Goal: Information Seeking & Learning: Learn about a topic

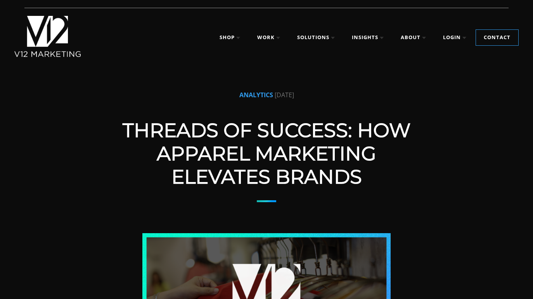
scroll to position [21, 0]
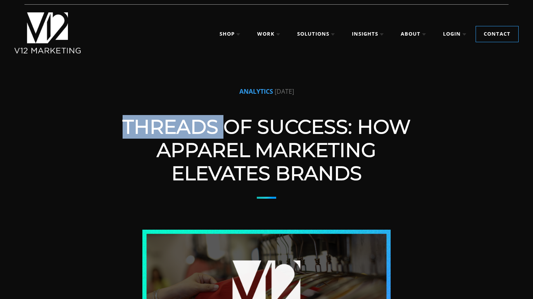
drag, startPoint x: 224, startPoint y: 124, endPoint x: 124, endPoint y: 129, distance: 100.2
click at [124, 129] on h1 "Threads of Success: How Apparel Marketing Elevates Brands" at bounding box center [266, 151] width 310 height 70
copy h1 "Threads"
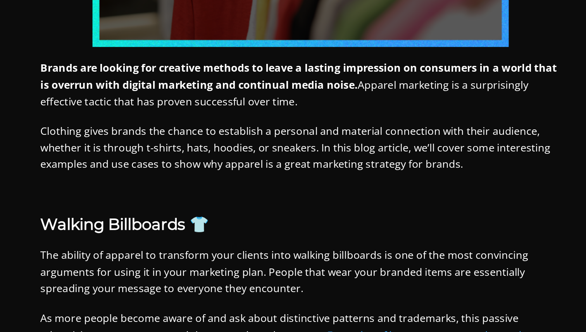
scroll to position [219, 0]
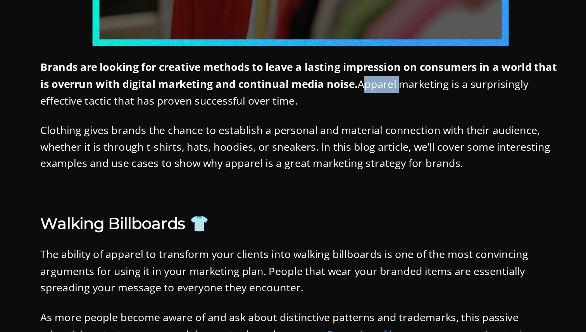
drag, startPoint x: 328, startPoint y: 183, endPoint x: 350, endPoint y: 183, distance: 21.3
click at [350, 183] on p "Brands are looking for creative methods to leave a lasting impression on consum…" at bounding box center [293, 184] width 310 height 30
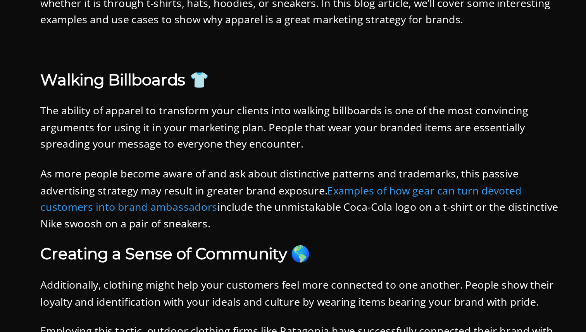
scroll to position [306, 0]
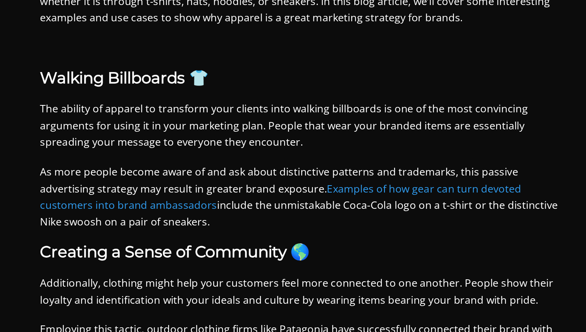
click at [178, 180] on h3 "Walking Billboards 👕" at bounding box center [293, 180] width 310 height 11
drag, startPoint x: 178, startPoint y: 180, endPoint x: 224, endPoint y: 181, distance: 46.2
click at [224, 181] on h3 "Walking Billboards 👕" at bounding box center [293, 180] width 310 height 11
click at [226, 183] on h3 "Walking Billboards 👕" at bounding box center [293, 180] width 310 height 11
drag, startPoint x: 226, startPoint y: 183, endPoint x: 179, endPoint y: 179, distance: 47.8
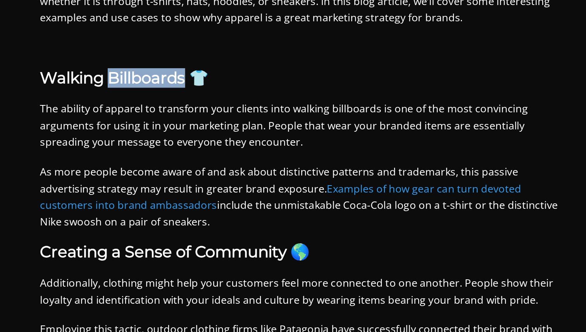
click at [179, 179] on h3 "Walking Billboards 👕" at bounding box center [293, 180] width 310 height 11
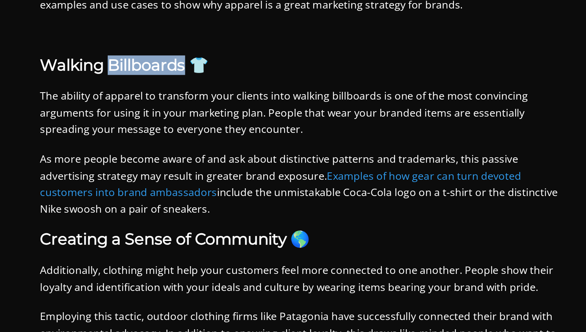
scroll to position [322, 0]
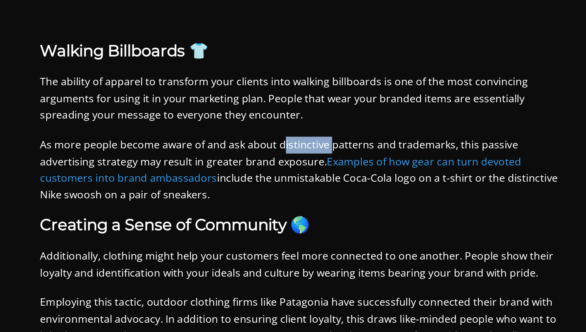
drag, startPoint x: 282, startPoint y: 223, endPoint x: 309, endPoint y: 223, distance: 27.5
click at [309, 223] on p "As more people become aware of and ask about distinctive patterns and trademark…" at bounding box center [293, 236] width 310 height 40
drag, startPoint x: 280, startPoint y: 222, endPoint x: 308, endPoint y: 223, distance: 28.3
click at [308, 223] on p "As more people become aware of and ask about distinctive patterns and trademark…" at bounding box center [293, 236] width 310 height 40
drag, startPoint x: 154, startPoint y: 252, endPoint x: 175, endPoint y: 252, distance: 20.2
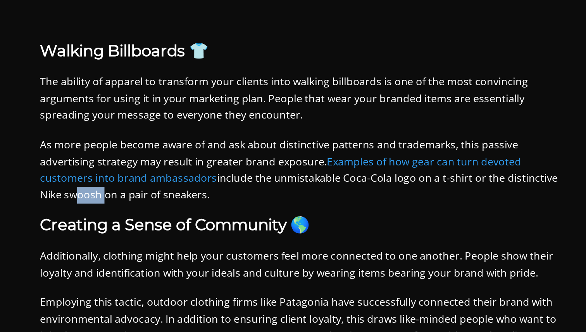
click at [175, 252] on p "As more people become aware of and ask about distinctive patterns and trademark…" at bounding box center [293, 236] width 310 height 40
click at [158, 251] on p "As more people become aware of and ask about distinctive patterns and trademark…" at bounding box center [293, 236] width 310 height 40
drag, startPoint x: 152, startPoint y: 251, endPoint x: 175, endPoint y: 252, distance: 22.9
click at [175, 252] on p "As more people become aware of and ask about distinctive patterns and trademark…" at bounding box center [293, 236] width 310 height 40
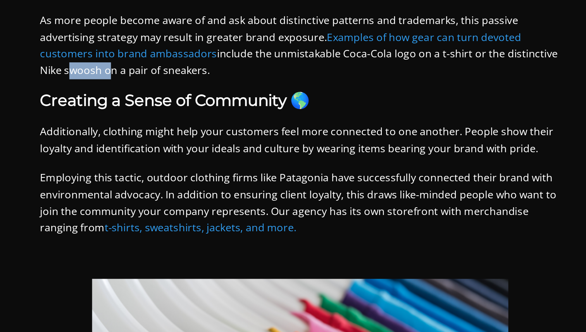
scroll to position [397, 0]
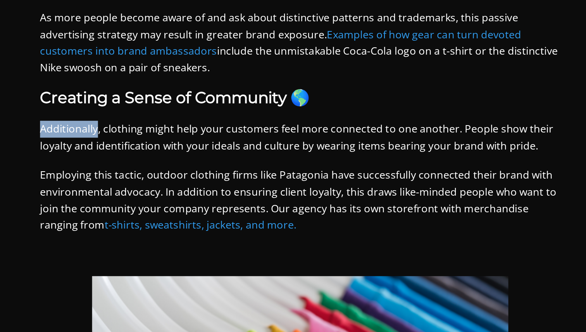
drag, startPoint x: 137, startPoint y: 210, endPoint x: 171, endPoint y: 211, distance: 34.1
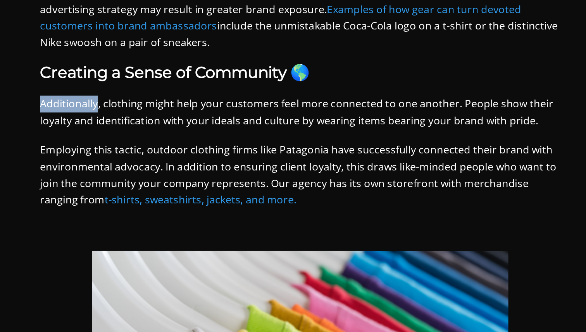
scroll to position [415, 0]
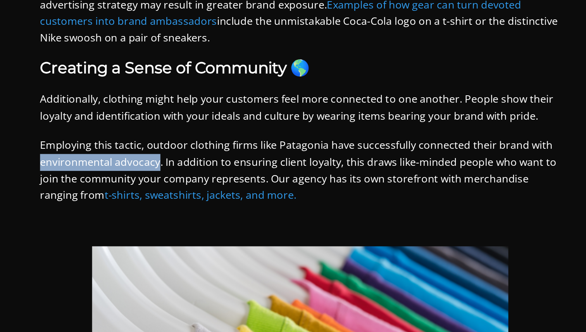
drag, startPoint x: 137, startPoint y: 232, endPoint x: 209, endPoint y: 232, distance: 71.7
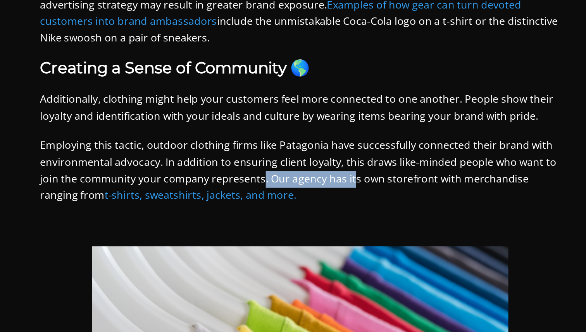
drag, startPoint x: 270, startPoint y: 241, endPoint x: 322, endPoint y: 242, distance: 52.8
click at [322, 242] on p "Employing this tactic, outdoor clothing firms like Patagonia have successfully …" at bounding box center [293, 236] width 310 height 40
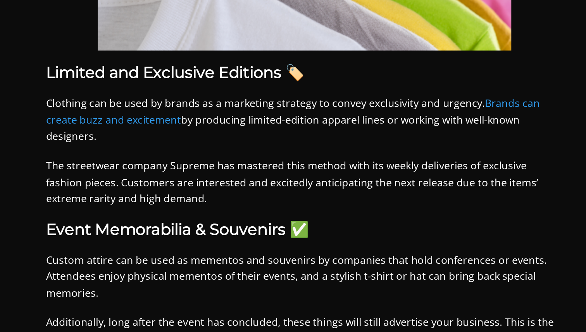
scroll to position [657, 0]
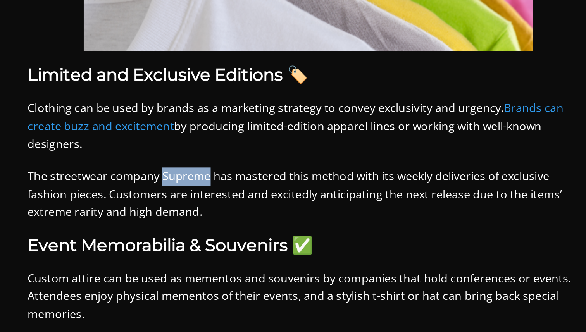
drag, startPoint x: 211, startPoint y: 234, endPoint x: 238, endPoint y: 231, distance: 26.6
click at [238, 231] on p "The streetwear company Supreme has mastered this method with its weekly deliver…" at bounding box center [293, 243] width 310 height 30
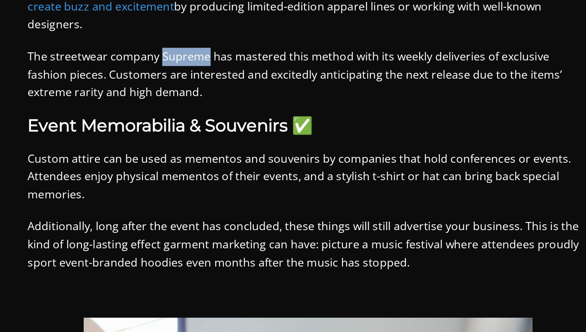
scroll to position [715, 0]
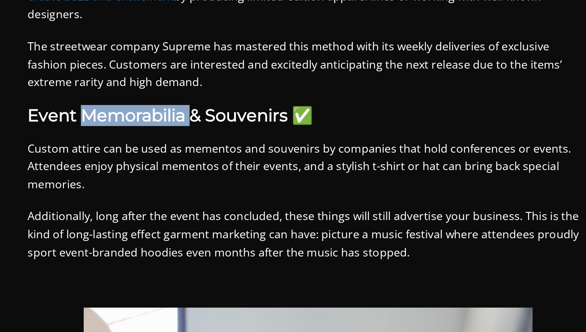
drag, startPoint x: 169, startPoint y: 212, endPoint x: 227, endPoint y: 216, distance: 57.9
click at [227, 216] on h3 "Event Memorabilia & Souvenirs ✅" at bounding box center [293, 212] width 310 height 11
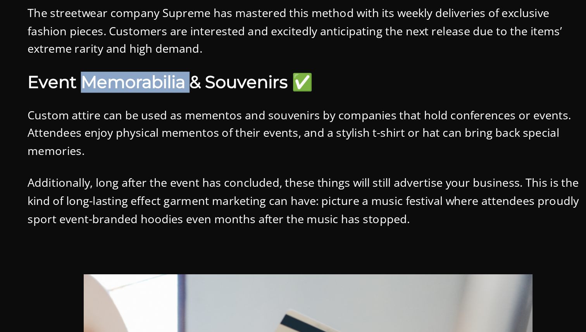
scroll to position [735, 0]
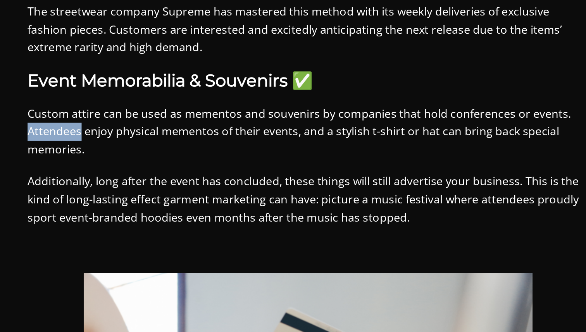
drag, startPoint x: 136, startPoint y: 223, endPoint x: 168, endPoint y: 224, distance: 31.0
click at [168, 224] on div "Brands are looking for creative methods to leave a lasting impression on consum…" at bounding box center [293, 89] width 504 height 1147
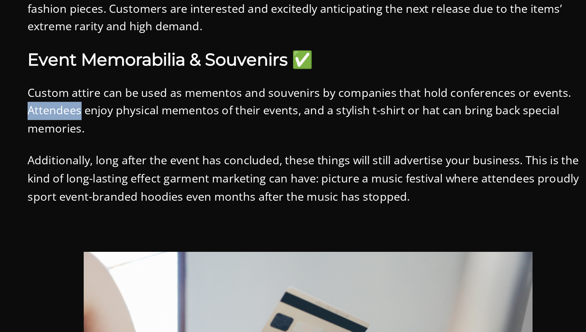
scroll to position [750, 0]
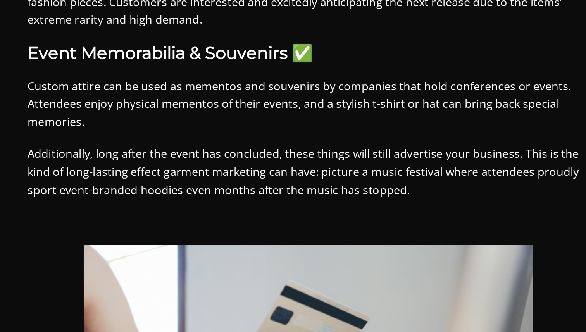
click at [175, 228] on div "Brands are looking for creative methods to leave a lasting impression on consum…" at bounding box center [293, 74] width 504 height 1147
click at [196, 245] on p "Additionally, long after the event has concluded, these things will still adver…" at bounding box center [293, 244] width 310 height 30
drag, startPoint x: 211, startPoint y: 242, endPoint x: 237, endPoint y: 241, distance: 25.6
click at [237, 241] on p "Additionally, long after the event has concluded, these things will still adver…" at bounding box center [293, 244] width 310 height 30
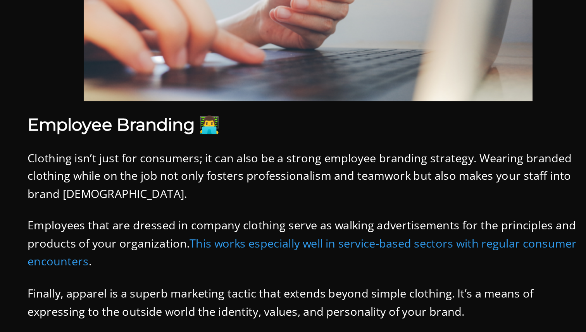
scroll to position [962, 0]
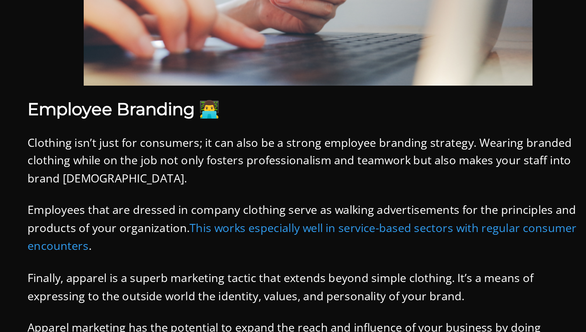
click at [198, 251] on p "Clothing isn’t just for consumers; it can also be a strong employee branding st…" at bounding box center [293, 238] width 310 height 30
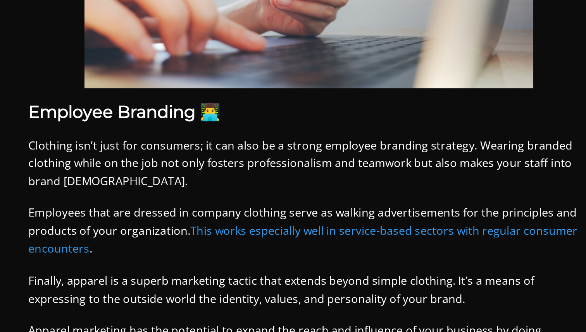
scroll to position [1109, 0]
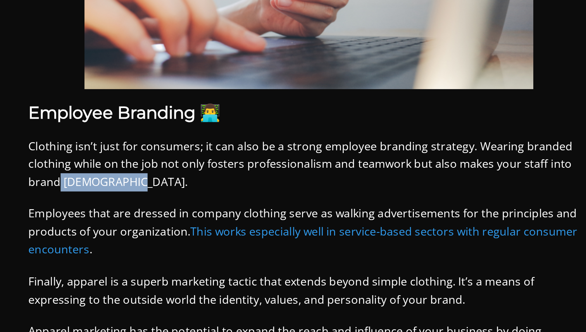
drag, startPoint x: 156, startPoint y: 101, endPoint x: 200, endPoint y: 100, distance: 44.2
click at [200, 100] on p "Clothing isn’t just for consumers; it can also be a strong employee branding st…" at bounding box center [293, 91] width 310 height 30
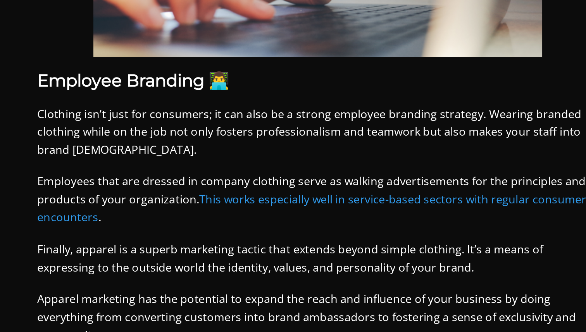
click at [148, 126] on p "Employees that are dressed in company clothing serve as walking advertisements …" at bounding box center [293, 128] width 310 height 30
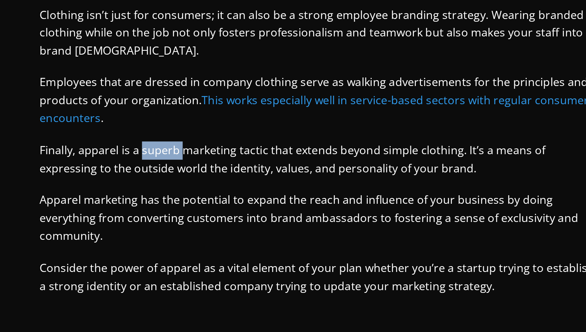
drag, startPoint x: 217, startPoint y: 157, endPoint x: 194, endPoint y: 157, distance: 23.7
click at [194, 157] on p "Finally, apparel is a superb marketing tactic that extends beyond simple clothi…" at bounding box center [293, 161] width 310 height 20
click at [218, 157] on p "Finally, apparel is a superb marketing tactic that extends beyond simple clothi…" at bounding box center [293, 161] width 310 height 20
drag, startPoint x: 197, startPoint y: 154, endPoint x: 217, endPoint y: 153, distance: 20.2
click at [217, 153] on p "Finally, apparel is a superb marketing tactic that extends beyond simple clothi…" at bounding box center [293, 161] width 310 height 20
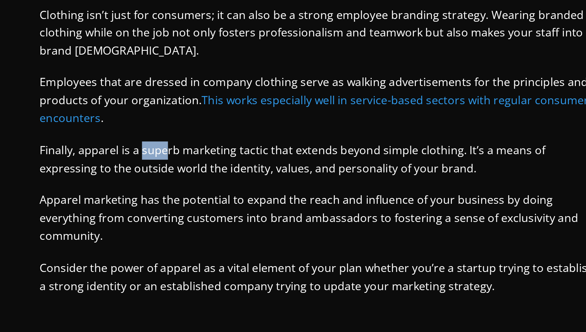
drag, startPoint x: 195, startPoint y: 155, endPoint x: 209, endPoint y: 154, distance: 14.8
click at [209, 154] on p "Finally, apparel is a superb marketing tactic that extends beyond simple clothi…" at bounding box center [293, 161] width 310 height 20
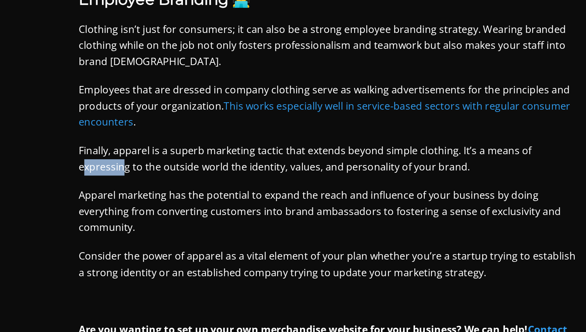
drag, startPoint x: 418, startPoint y: 157, endPoint x: 443, endPoint y: 157, distance: 25.2
click at [443, 157] on p "Finally, apparel is a superb marketing tactic that extends beyond simple clothi…" at bounding box center [293, 161] width 310 height 20
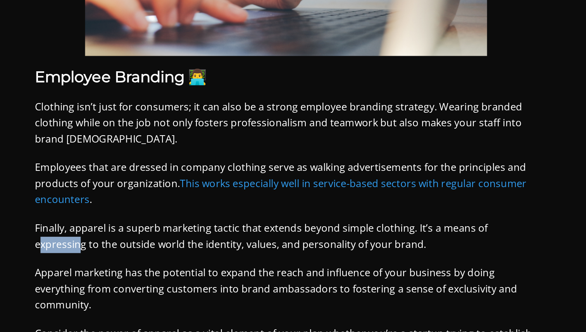
scroll to position [1011, 0]
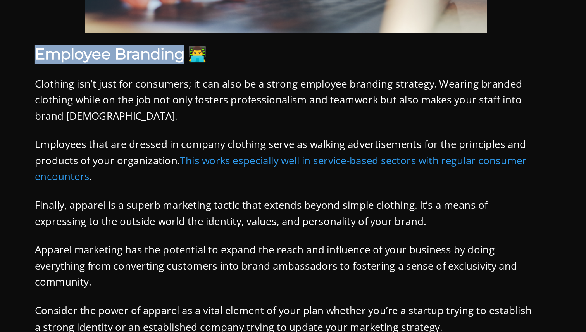
drag, startPoint x: 132, startPoint y: 161, endPoint x: 229, endPoint y: 162, distance: 97.0
